Goal: Find contact information: Obtain details needed to contact an individual or organization

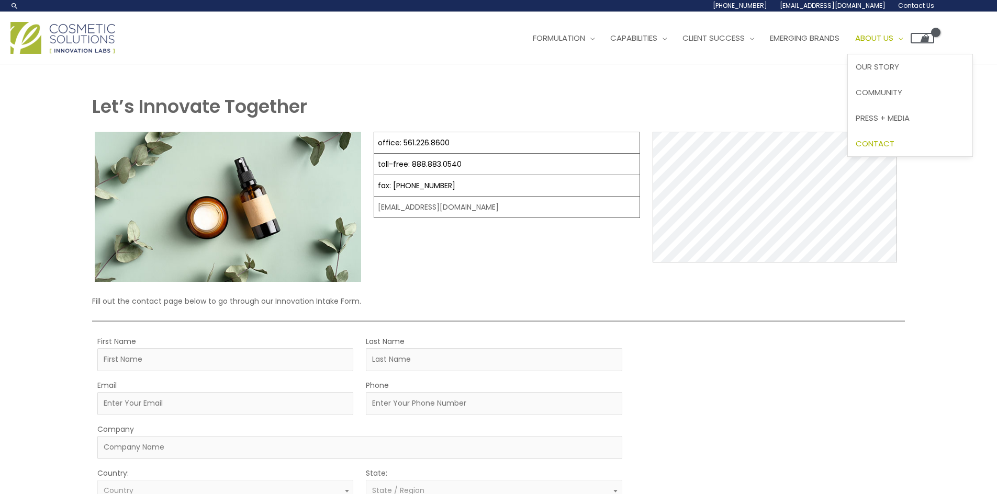
click at [894, 144] on span "Contact" at bounding box center [874, 143] width 39 height 11
click at [673, 95] on span "Manufacturing" at bounding box center [643, 92] width 65 height 11
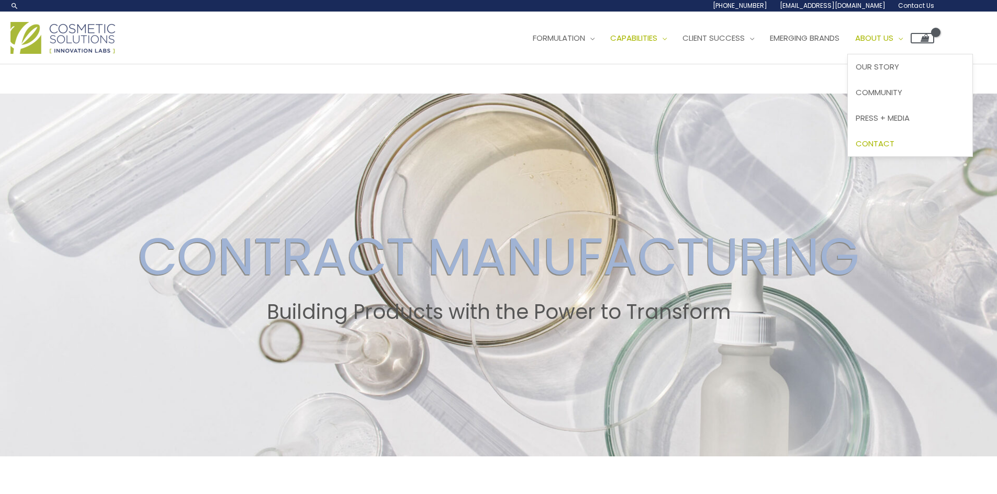
click at [894, 146] on span "Contact" at bounding box center [874, 143] width 39 height 11
